Goal: Task Accomplishment & Management: Manage account settings

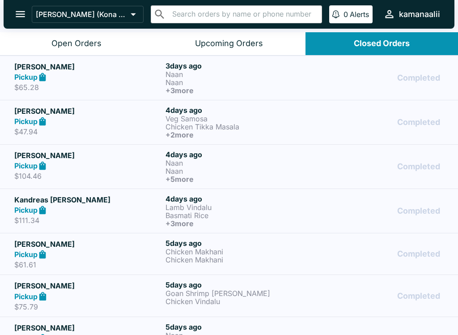
scroll to position [1, 0]
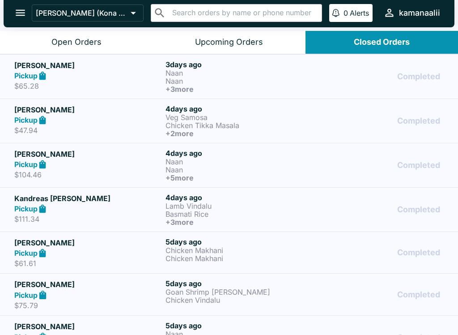
click at [57, 34] on button "Open Orders" at bounding box center [76, 42] width 153 height 23
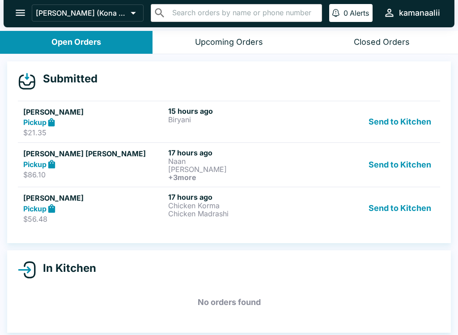
click at [201, 104] on link "Aaina T Pickup $21.35 15 hours ago Biryani Send to Kitchen" at bounding box center [229, 122] width 423 height 42
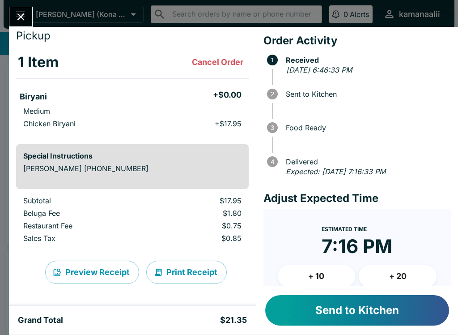
scroll to position [26, 0]
click at [30, 8] on div at bounding box center [21, 17] width 24 height 20
click at [28, 19] on button "Close" at bounding box center [20, 16] width 23 height 19
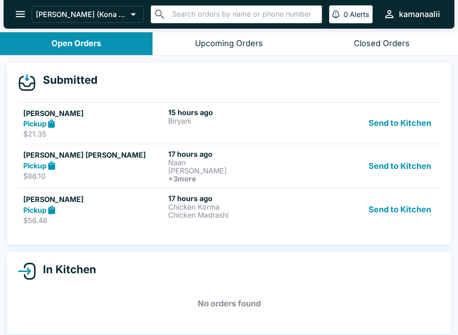
click at [197, 118] on p "Biryani" at bounding box center [238, 121] width 141 height 8
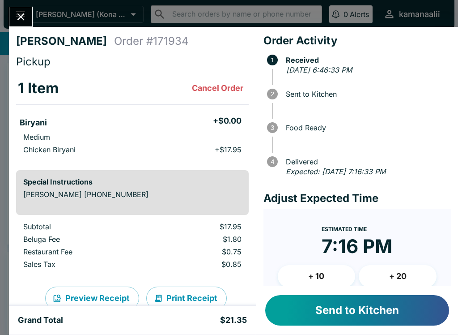
click at [198, 85] on button "Cancel Order" at bounding box center [217, 88] width 59 height 18
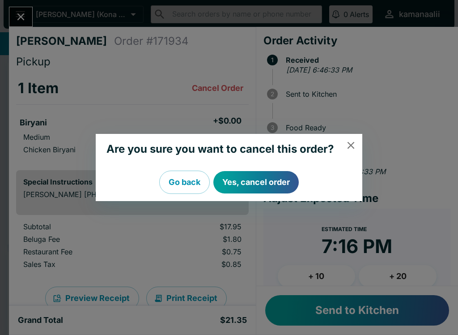
click at [353, 143] on icon "close" at bounding box center [350, 145] width 7 height 7
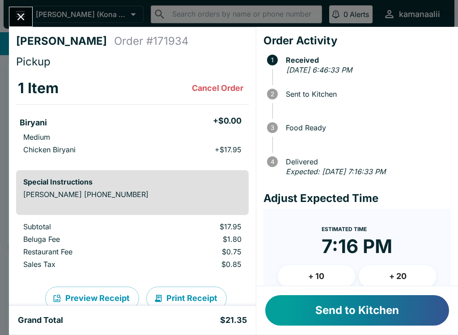
click at [19, 13] on icon "Close" at bounding box center [21, 17] width 12 height 12
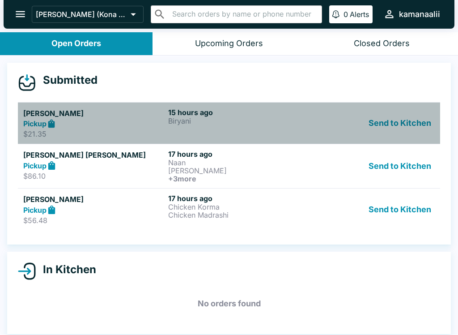
click at [209, 117] on p "Biryani" at bounding box center [238, 121] width 141 height 8
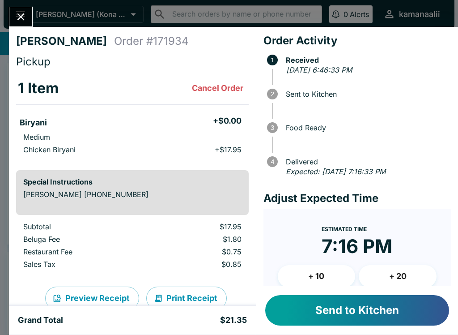
click at [213, 87] on button "Cancel Order" at bounding box center [217, 88] width 59 height 18
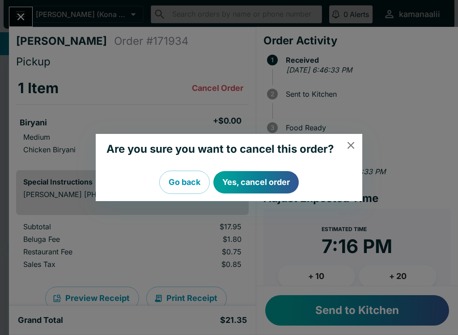
click at [253, 184] on button "Yes, cancel order" at bounding box center [256, 182] width 85 height 22
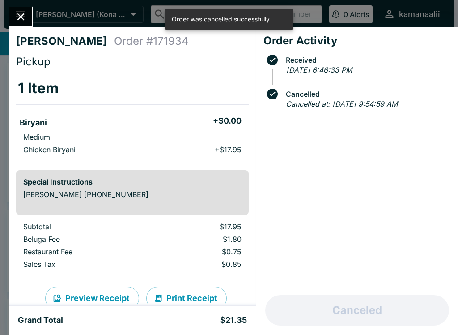
click at [17, 13] on icon "Close" at bounding box center [21, 17] width 12 height 12
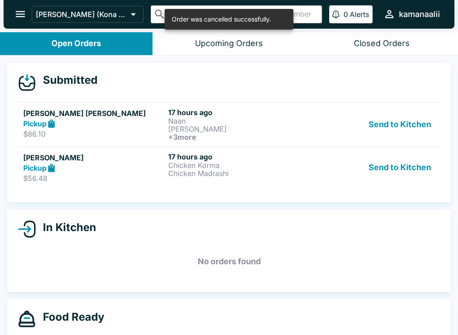
click at [202, 119] on p "Naan" at bounding box center [238, 121] width 141 height 8
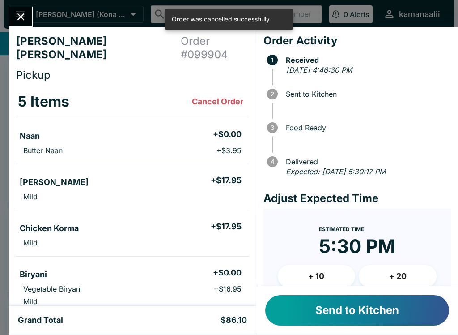
click at [209, 93] on button "Cancel Order" at bounding box center [217, 102] width 59 height 18
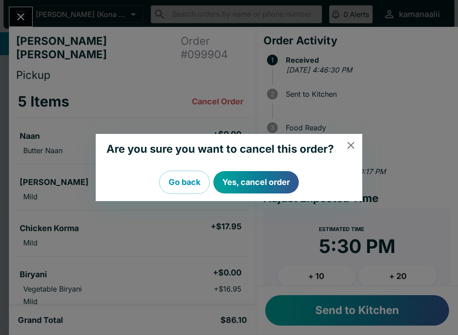
click at [288, 102] on div "Are you sure you want to cancel this order? Go back Yes, cancel order" at bounding box center [229, 167] width 458 height 335
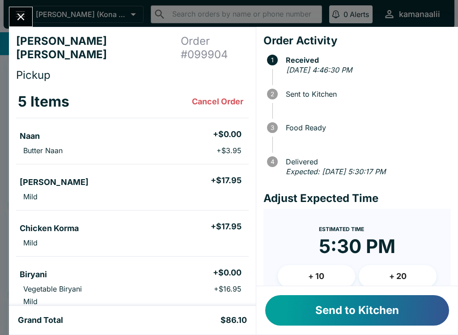
click at [218, 93] on button "Cancel Order" at bounding box center [217, 102] width 59 height 18
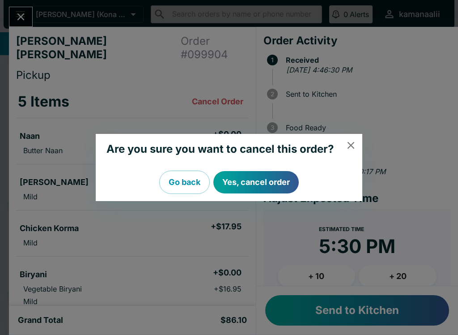
click at [247, 179] on button "Yes, cancel order" at bounding box center [256, 182] width 85 height 22
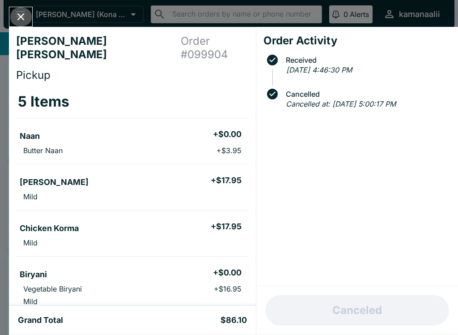
click at [20, 16] on icon "Close" at bounding box center [20, 16] width 7 height 7
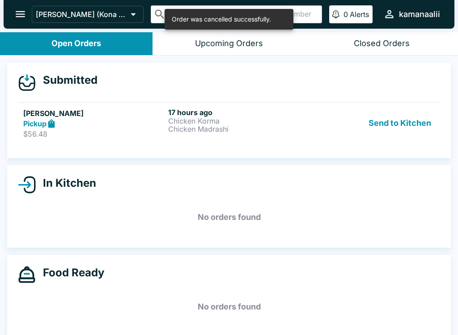
click at [209, 115] on h6 "17 hours ago" at bounding box center [238, 112] width 141 height 9
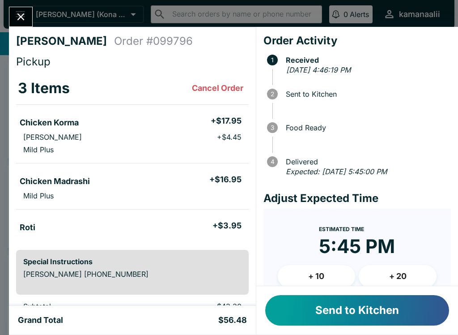
click at [216, 89] on button "Cancel Order" at bounding box center [217, 88] width 59 height 18
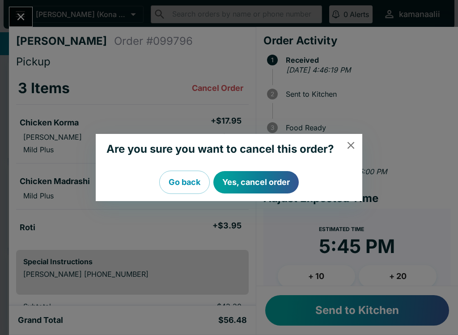
click at [271, 172] on button "Yes, cancel order" at bounding box center [256, 182] width 85 height 22
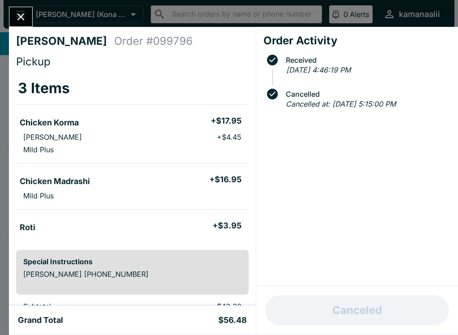
click at [21, 13] on icon "Close" at bounding box center [21, 17] width 12 height 12
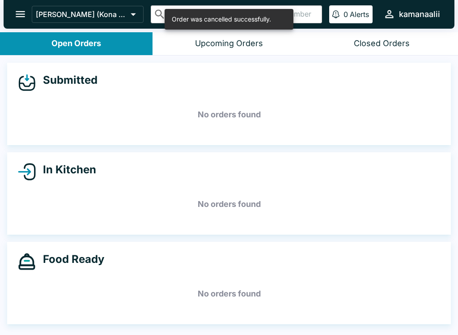
click at [244, 43] on div "Upcoming Orders" at bounding box center [229, 43] width 68 height 10
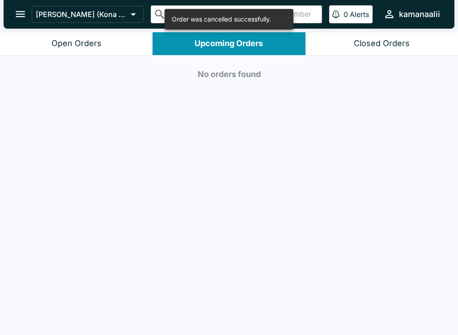
click at [377, 50] on button "Closed Orders" at bounding box center [382, 43] width 153 height 23
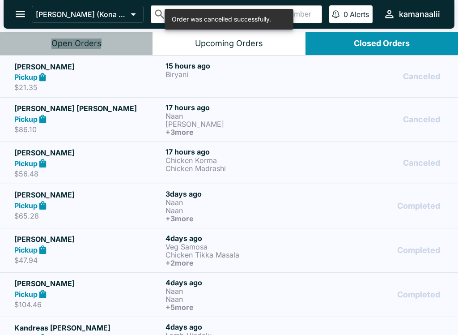
click at [75, 40] on div "Open Orders" at bounding box center [76, 43] width 50 height 10
